Goal: Submit feedback/report problem

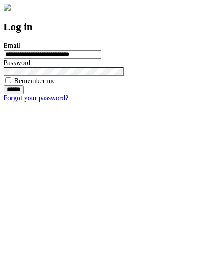
type input "**********"
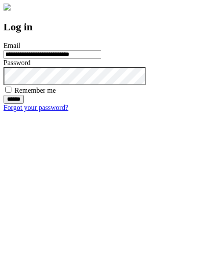
click at [24, 104] on input "******" at bounding box center [14, 99] width 20 height 9
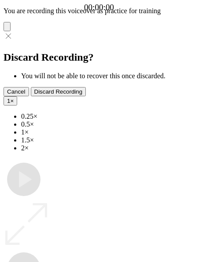
type input "**********"
